Goal: Register for event/course

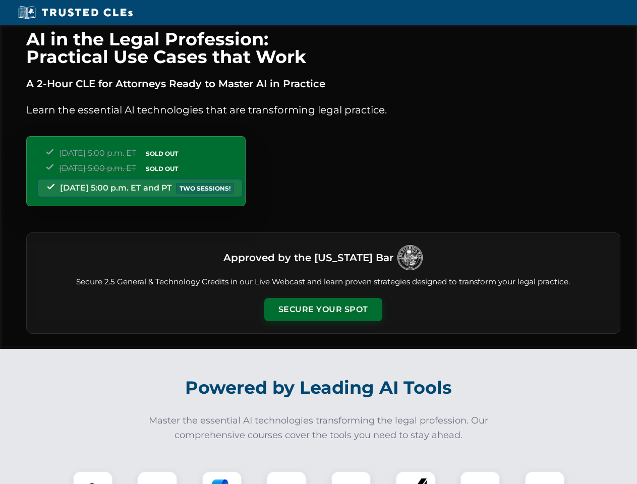
click at [323, 309] on button "Secure Your Spot" at bounding box center [323, 309] width 118 height 23
click at [93, 477] on img at bounding box center [92, 490] width 29 height 29
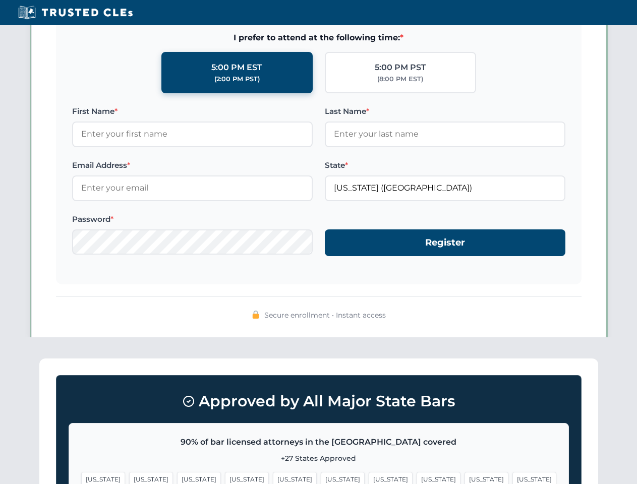
click at [368, 477] on span "[US_STATE]" at bounding box center [390, 479] width 44 height 15
click at [464, 477] on span "[US_STATE]" at bounding box center [486, 479] width 44 height 15
